Goal: Information Seeking & Learning: Learn about a topic

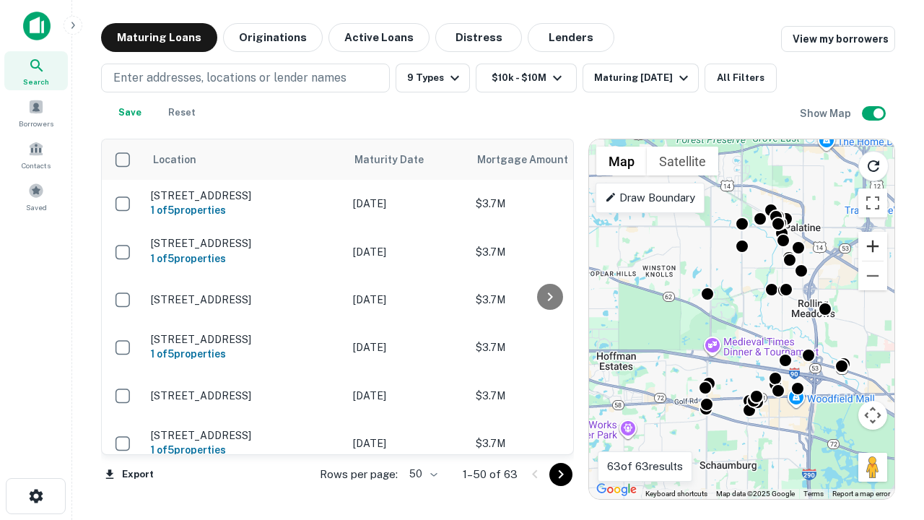
click at [872, 246] on button "Zoom in" at bounding box center [872, 246] width 29 height 29
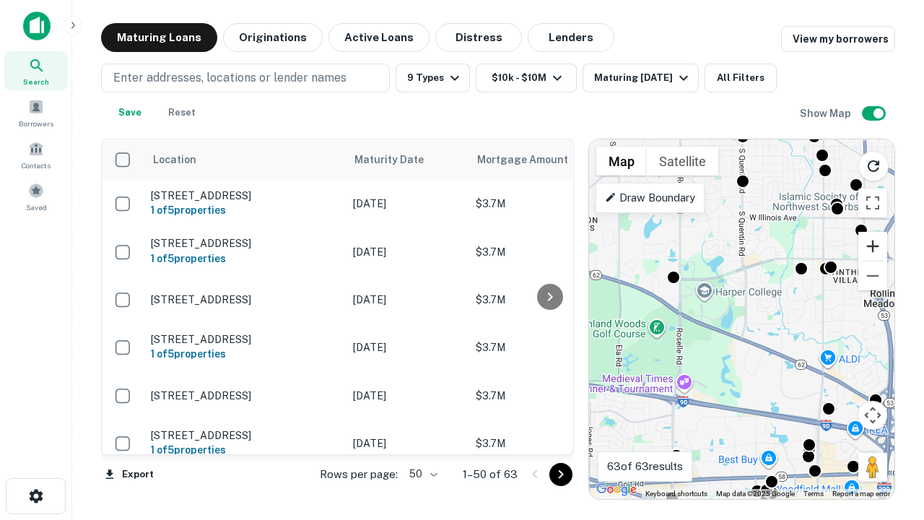
click at [872, 246] on button "Zoom in" at bounding box center [872, 246] width 29 height 29
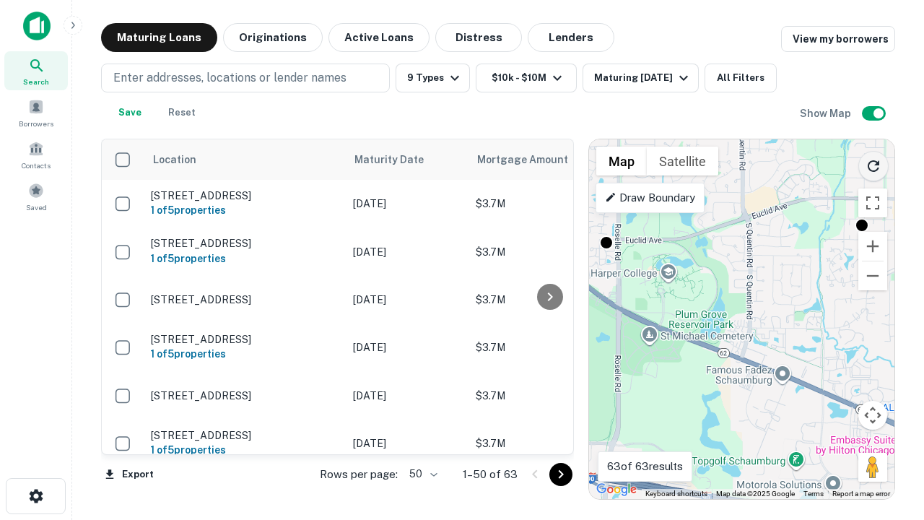
click at [873, 163] on icon "Reload search area" at bounding box center [872, 165] width 17 height 17
